Goal: Communication & Community: Participate in discussion

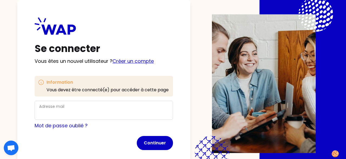
click at [137, 62] on link "Créer un compte" at bounding box center [132, 61] width 41 height 7
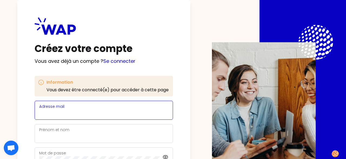
click at [79, 112] on input "Adresse mail" at bounding box center [103, 113] width 129 height 8
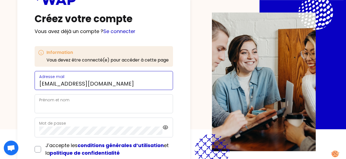
scroll to position [56, 0]
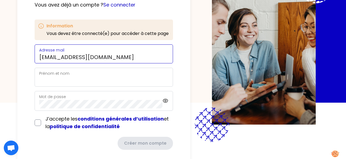
type input "[EMAIL_ADDRESS][DOMAIN_NAME]"
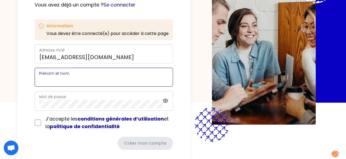
click at [74, 80] on input "Prénom et nom" at bounding box center [103, 80] width 129 height 8
type input "[PERSON_NAME]"
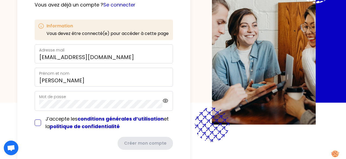
click at [38, 124] on input "checkbox" at bounding box center [38, 122] width 6 height 6
checkbox input "true"
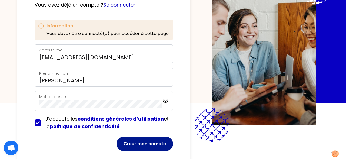
click at [142, 143] on button "Créer mon compte" at bounding box center [144, 143] width 56 height 14
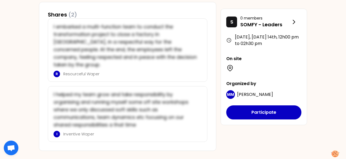
scroll to position [257, 0]
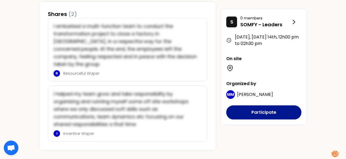
click at [256, 112] on button "Participate" at bounding box center [263, 112] width 75 height 14
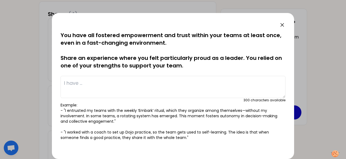
scroll to position [0, 0]
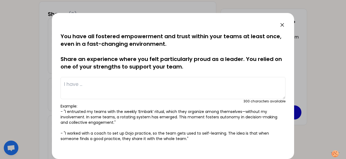
click at [74, 85] on textarea at bounding box center [172, 88] width 225 height 22
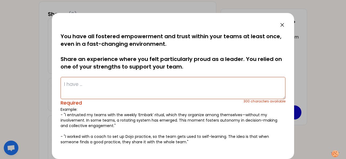
click at [203, 68] on p "You have all fostered empowerment and trust within your teams at least once, ev…" at bounding box center [172, 51] width 225 height 38
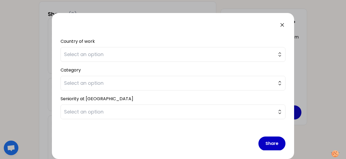
scroll to position [136, 0]
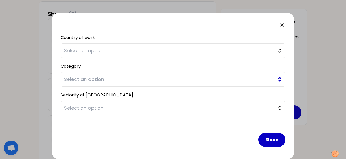
click at [170, 79] on span "Select an option" at bounding box center [169, 79] width 210 height 8
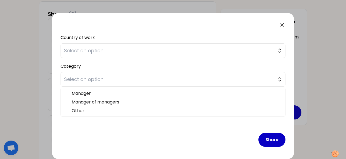
click at [52, 75] on div "saved You have all fostered empowerment and trust within your teams at least on…" at bounding box center [173, 86] width 242 height 146
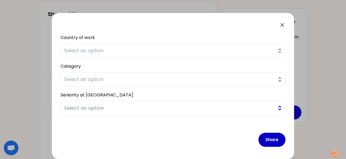
click at [87, 107] on span "Select an option" at bounding box center [169, 108] width 210 height 8
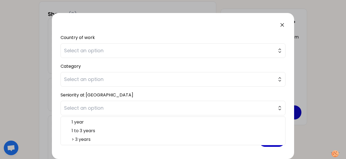
click at [57, 87] on div "saved You have all fostered empowerment and trust within your teams at least on…" at bounding box center [173, 86] width 242 height 146
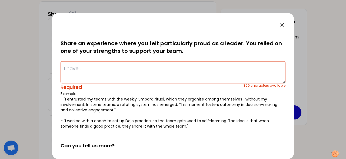
scroll to position [0, 0]
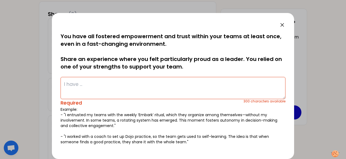
click at [169, 50] on p "You have all fostered empowerment and trust within your teams at least once, ev…" at bounding box center [172, 51] width 225 height 38
click at [79, 85] on textarea at bounding box center [172, 88] width 225 height 22
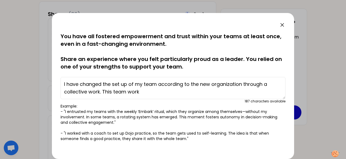
drag, startPoint x: 127, startPoint y: 91, endPoint x: 129, endPoint y: 94, distance: 3.0
click at [127, 91] on textarea "I have changed the set up of my team according to the new organization through …" at bounding box center [172, 88] width 225 height 22
click at [153, 94] on textarea "I have changed the set up of my team according to the new organization through …" at bounding box center [172, 88] width 225 height 22
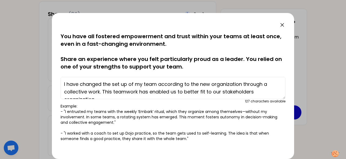
scroll to position [4, 0]
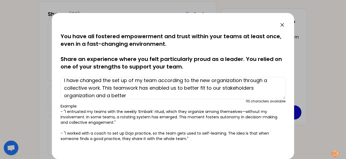
paste textarea "a better appropriation of the new missions of each member of the team"
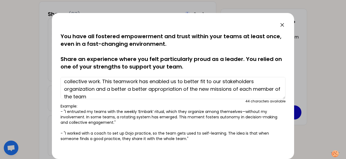
scroll to position [15, 0]
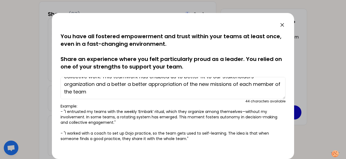
drag, startPoint x: 108, startPoint y: 84, endPoint x: 127, endPoint y: 84, distance: 19.2
click at [127, 84] on textarea "I have changed the set up of my team according to the new organization through …" at bounding box center [172, 88] width 225 height 22
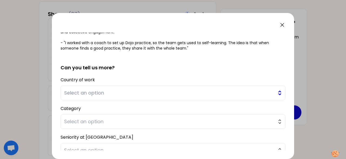
scroll to position [92, 0]
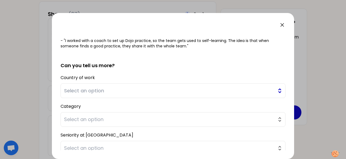
type textarea "I have changed the set up of my team according to the new organization through …"
click at [139, 92] on span "Select an option" at bounding box center [169, 91] width 210 height 8
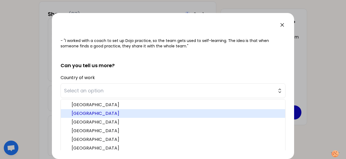
scroll to position [103, 0]
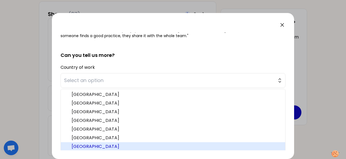
click at [93, 144] on span "[GEOGRAPHIC_DATA]" at bounding box center [176, 146] width 209 height 6
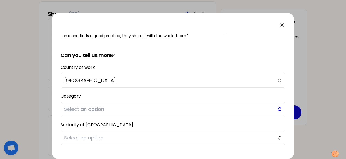
click at [96, 109] on span "Select an option" at bounding box center [169, 109] width 210 height 8
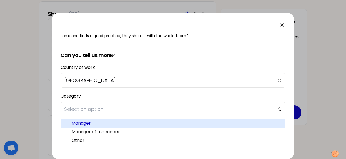
click at [90, 123] on span "Manager" at bounding box center [176, 123] width 209 height 6
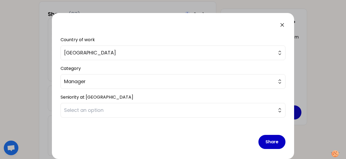
scroll to position [132, 0]
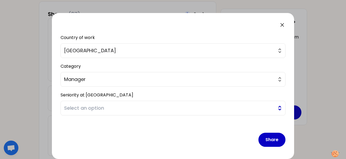
click at [94, 107] on span "Select an option" at bounding box center [169, 108] width 210 height 8
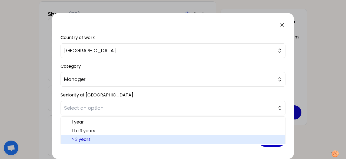
click at [89, 140] on span "> 3 years" at bounding box center [176, 139] width 209 height 6
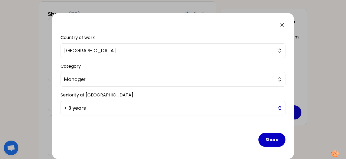
click at [231, 106] on span "> 3 years" at bounding box center [169, 108] width 210 height 8
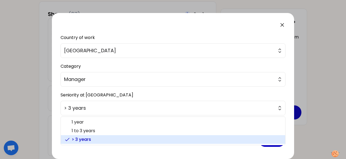
click at [121, 138] on span "> 3 years" at bounding box center [176, 139] width 209 height 6
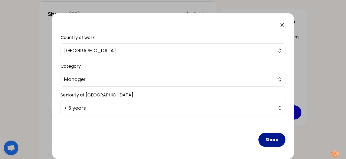
click at [271, 138] on button "Share" at bounding box center [271, 139] width 27 height 14
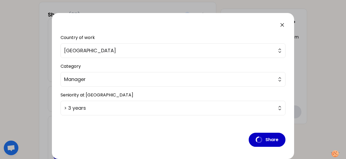
scroll to position [11, 0]
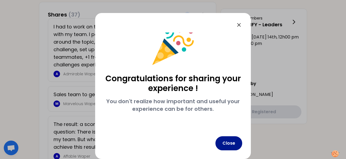
click at [229, 141] on button "Close" at bounding box center [228, 143] width 27 height 14
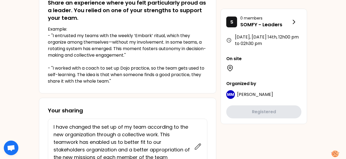
scroll to position [197, 0]
